Goal: Task Accomplishment & Management: Use online tool/utility

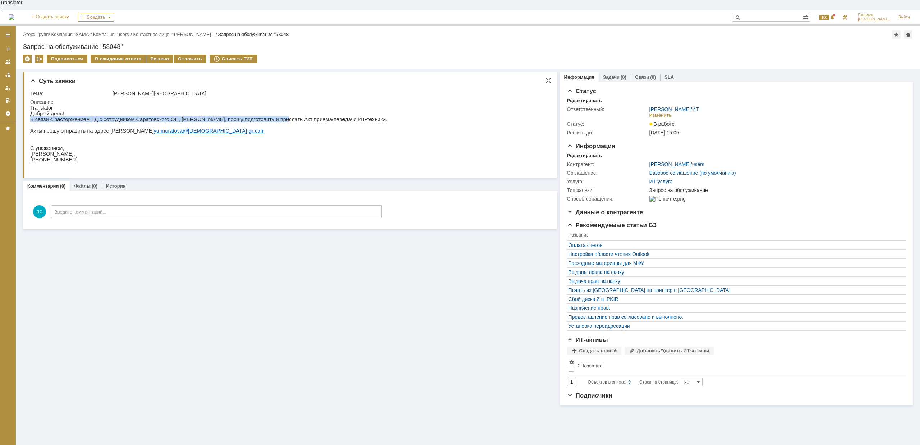
drag, startPoint x: 221, startPoint y: 111, endPoint x: 258, endPoint y: 113, distance: 37.4
click at [258, 113] on div "Добрый день! В связи с расторжением ТД с сотрудником Саратовского ОП, [PERSON_N…" at bounding box center [208, 140] width 357 height 58
click at [261, 116] on p "В связи с расторжением ТД с сотрудником Саратовского ОП, [PERSON_NAME], прошу п…" at bounding box center [208, 119] width 357 height 6
click at [106, 128] on p "Акты прошу отправить на адрес [PERSON_NAME].[PERSON_NAME]@ atex - gr . com" at bounding box center [208, 131] width 357 height 6
click at [45, 32] on link "Атекс Групп" at bounding box center [36, 34] width 26 height 5
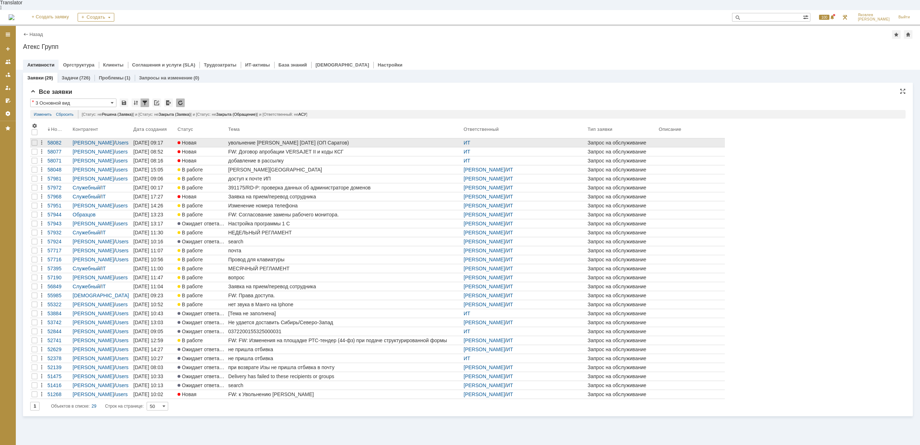
click at [276, 140] on div "увольнение [PERSON_NAME] [DATE] (ОП Саратов)" at bounding box center [344, 143] width 233 height 6
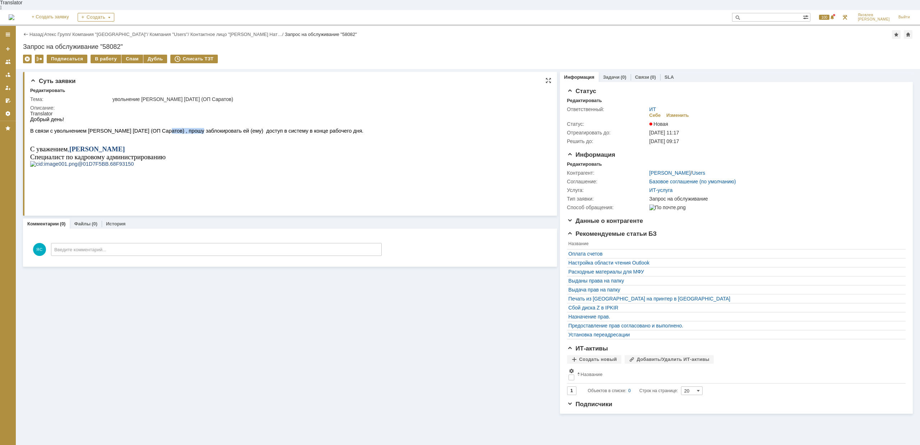
drag, startPoint x: 146, startPoint y: 124, endPoint x: 175, endPoint y: 125, distance: 29.5
click at [175, 128] on span "В связи с увольнением [PERSON_NAME] [DATE] (ОП Саратов) , прошу заблокировать е…" at bounding box center [196, 131] width 333 height 6
click at [189, 128] on span "В связи с увольнением [PERSON_NAME] [DATE] (ОП Саратов) , прошу заблокировать е…" at bounding box center [196, 131] width 333 height 6
click at [53, 32] on link "Атекс Групп" at bounding box center [57, 34] width 26 height 5
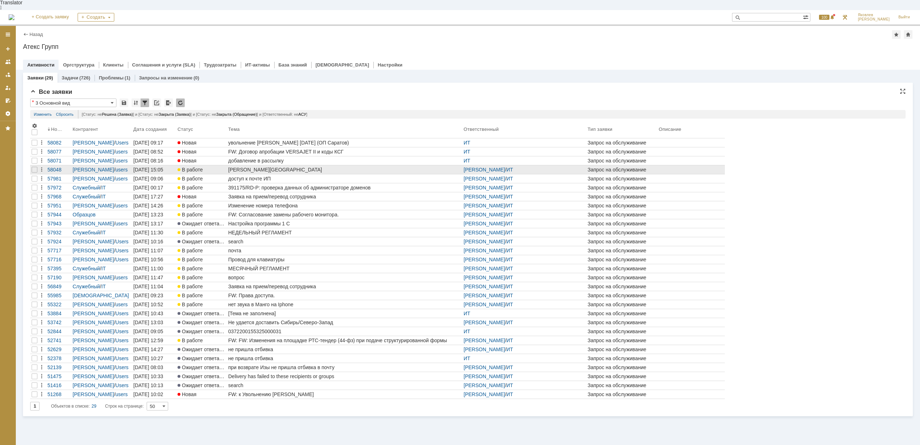
click at [284, 167] on div "[PERSON_NAME][GEOGRAPHIC_DATA]" at bounding box center [344, 170] width 233 height 6
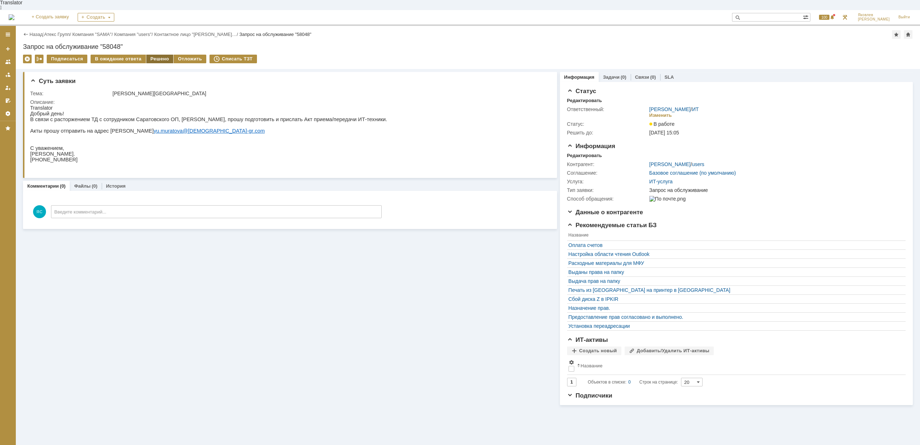
click at [149, 55] on div "Решено" at bounding box center [159, 59] width 27 height 9
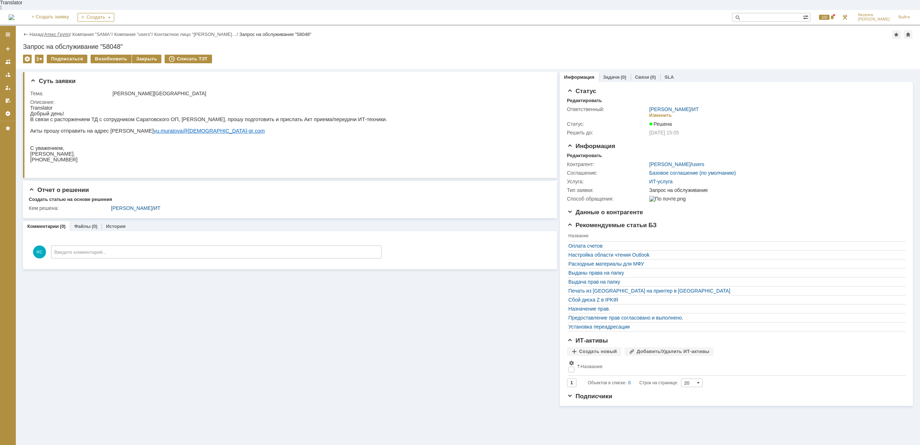
click at [64, 32] on link "Атекс Групп" at bounding box center [57, 34] width 26 height 5
